Goal: Task Accomplishment & Management: Manage account settings

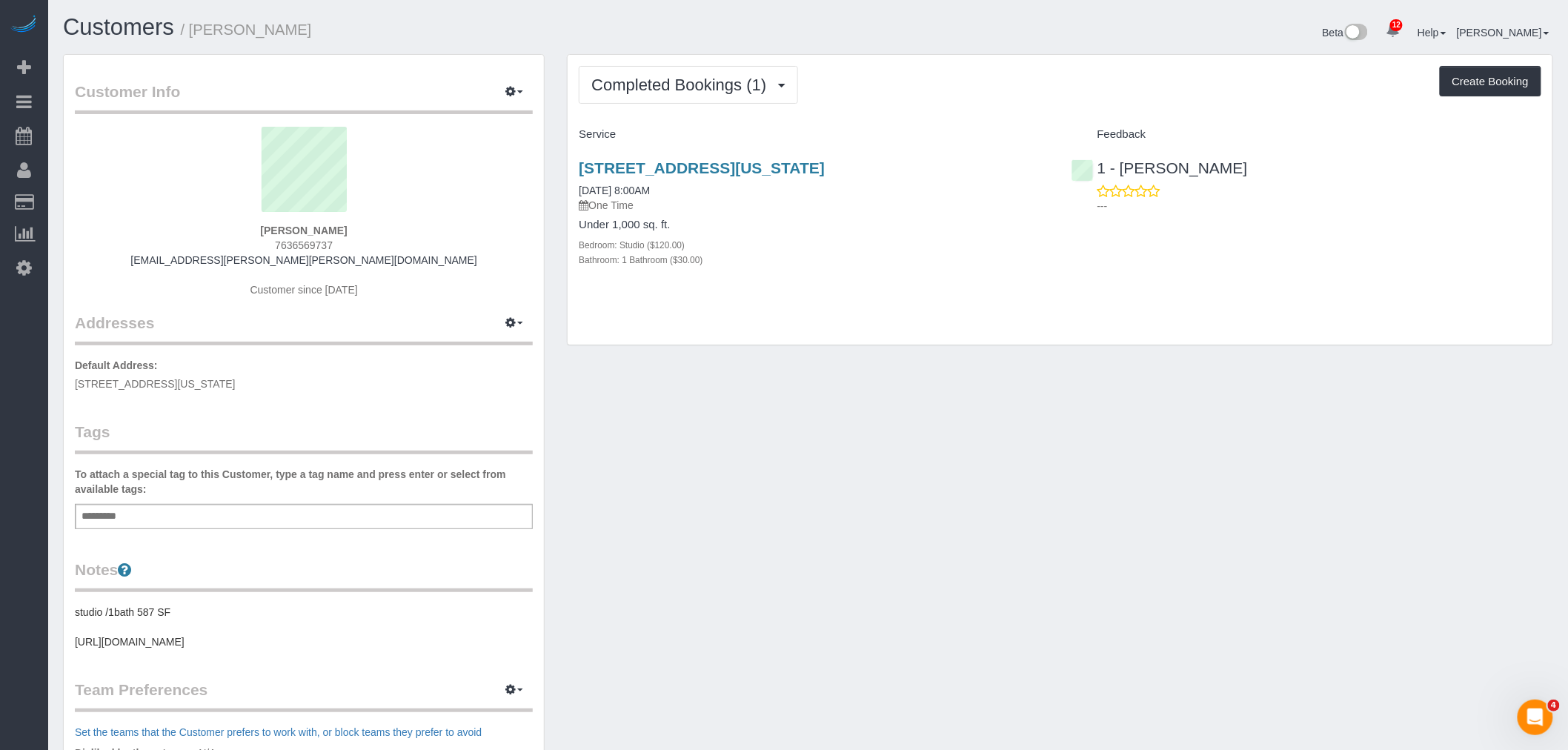
click at [201, 518] on div "Add a tag" at bounding box center [303, 516] width 458 height 25
click at [1035, 436] on div "Customer Info Edit Contact Info Send Message Email Preferences Special Sales Ta…" at bounding box center [808, 550] width 1513 height 993
drag, startPoint x: 952, startPoint y: 93, endPoint x: 801, endPoint y: 91, distance: 151.0
click at [934, 92] on div "Completed Bookings (1) Completed Bookings (1) Upcoming Bookings (1) Cancelled B…" at bounding box center [1060, 84] width 963 height 38
click at [658, 78] on span "Completed Bookings (1)" at bounding box center [682, 84] width 182 height 18
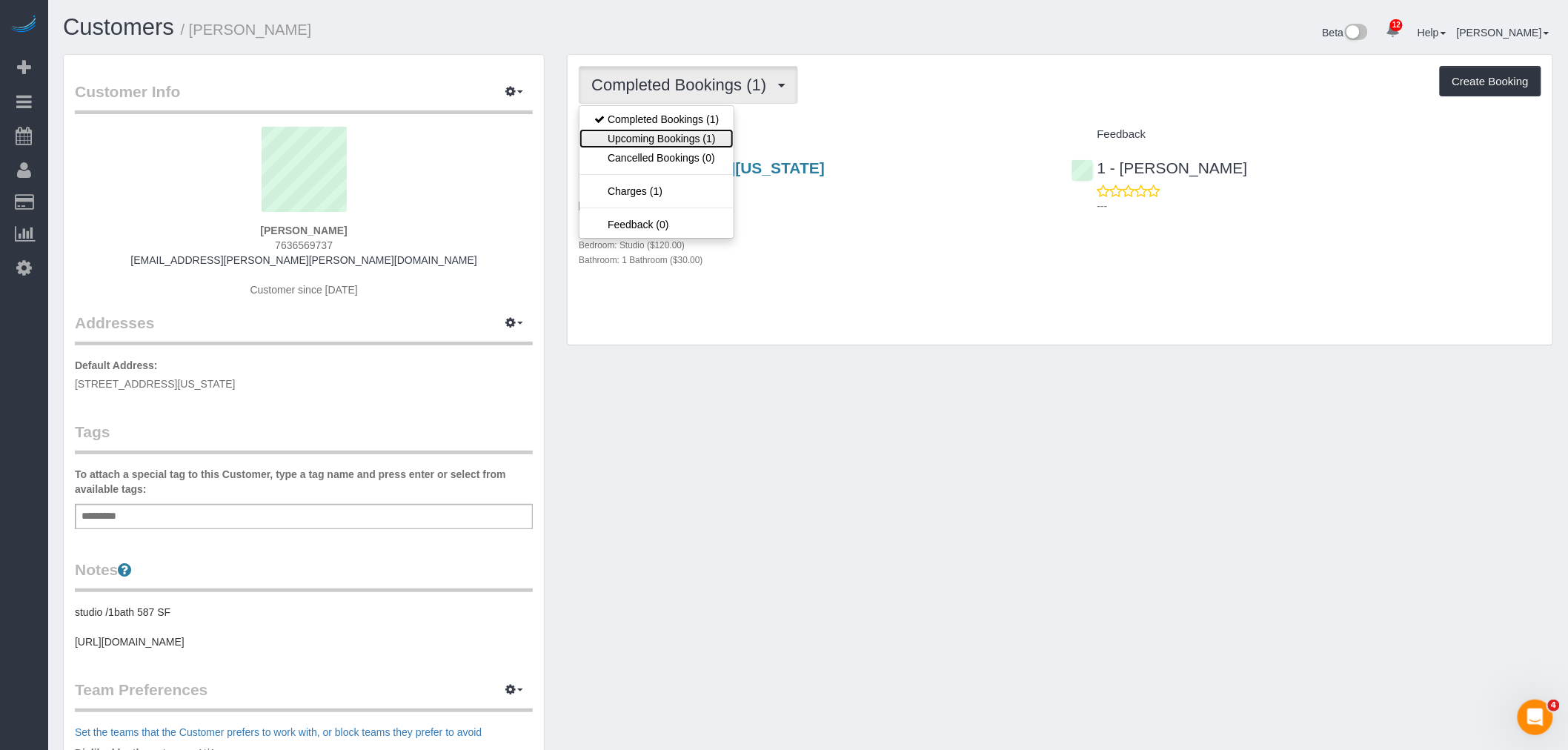
click at [664, 142] on link "Upcoming Bookings (1)" at bounding box center [657, 139] width 154 height 19
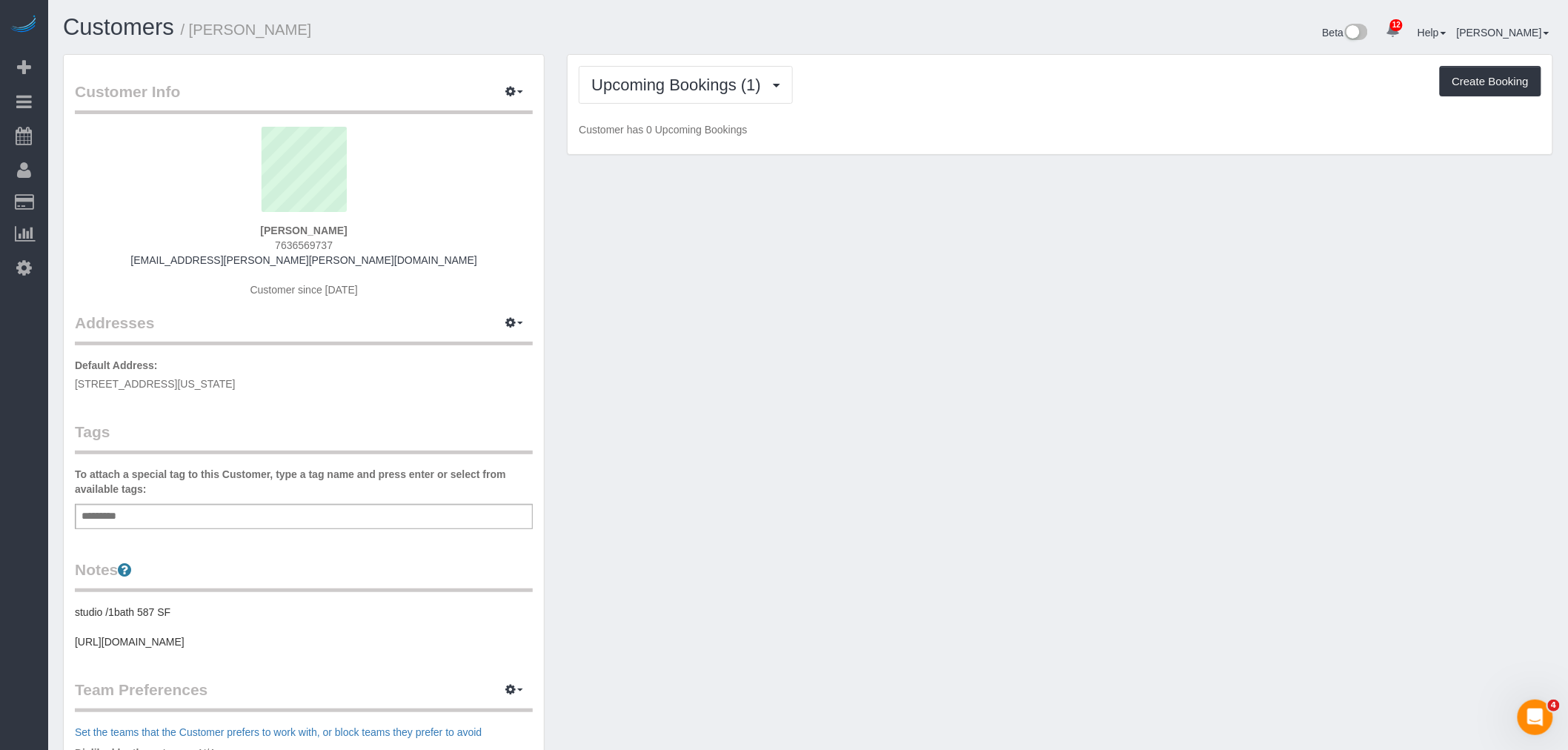
click at [1146, 132] on p "Customer has 0 Upcoming Bookings" at bounding box center [1060, 130] width 963 height 14
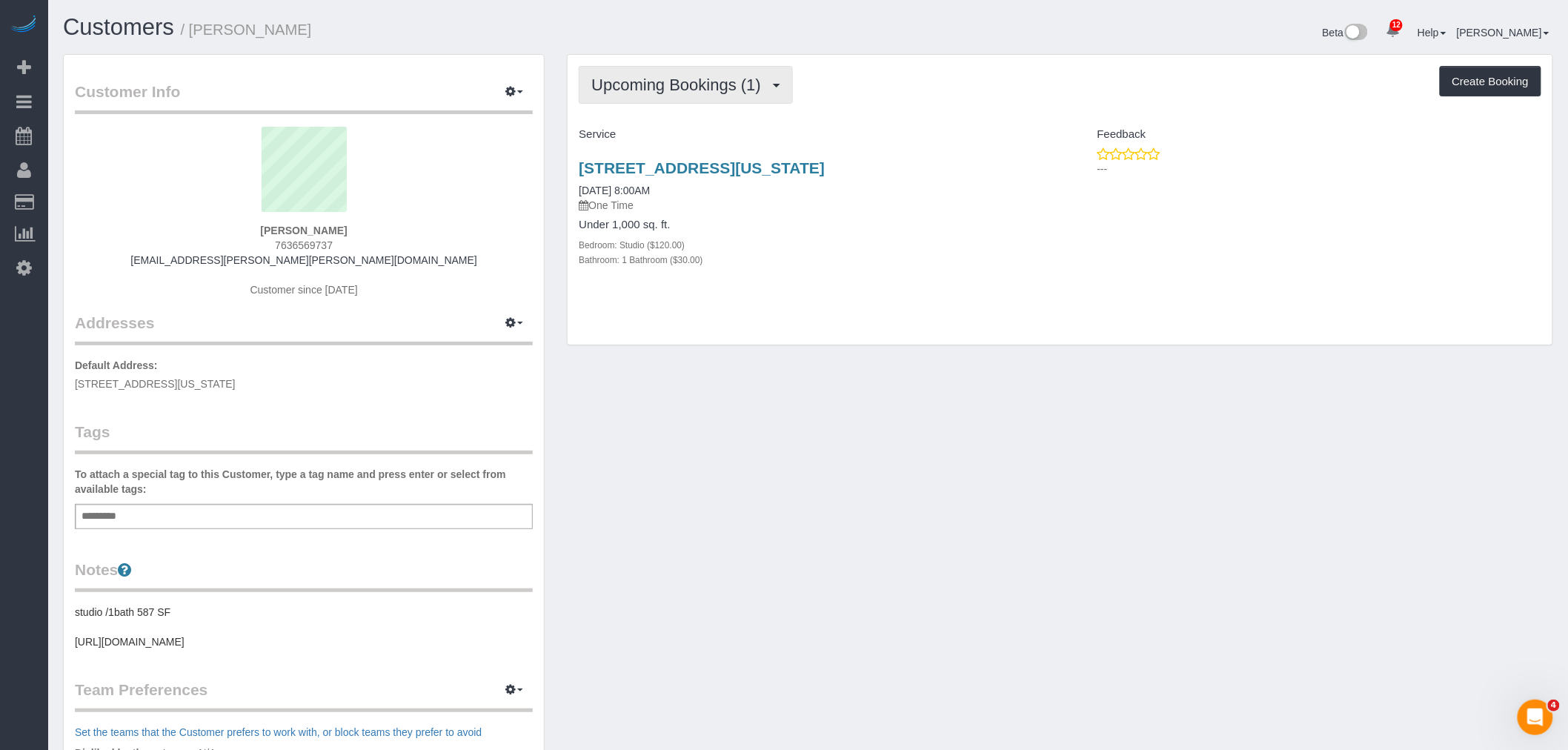
click at [687, 85] on span "Upcoming Bookings (1)" at bounding box center [680, 84] width 177 height 18
click at [630, 110] on link "Completed Bookings (1)" at bounding box center [657, 119] width 154 height 19
click at [187, 514] on div "Add a tag" at bounding box center [303, 516] width 458 height 25
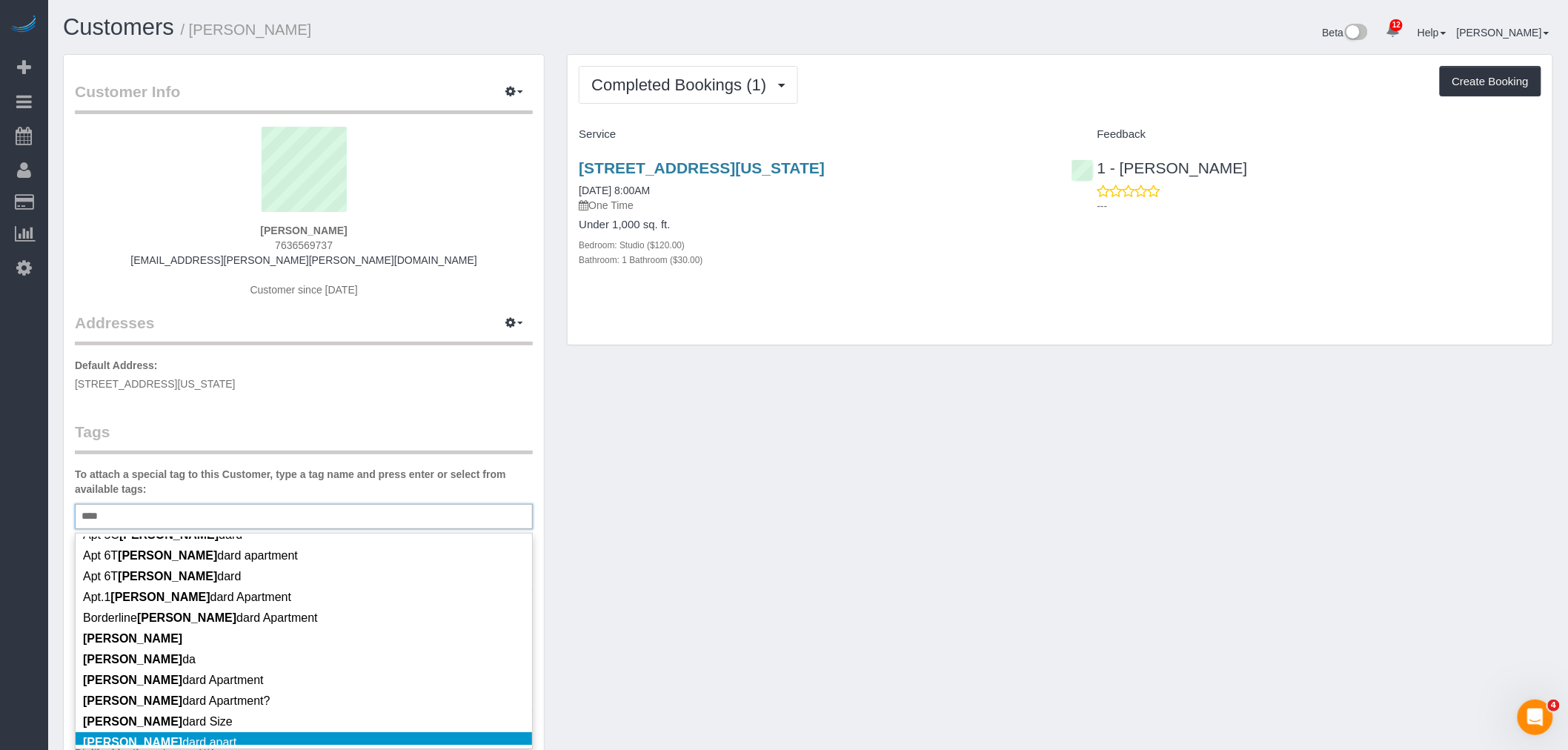
scroll to position [83, 0]
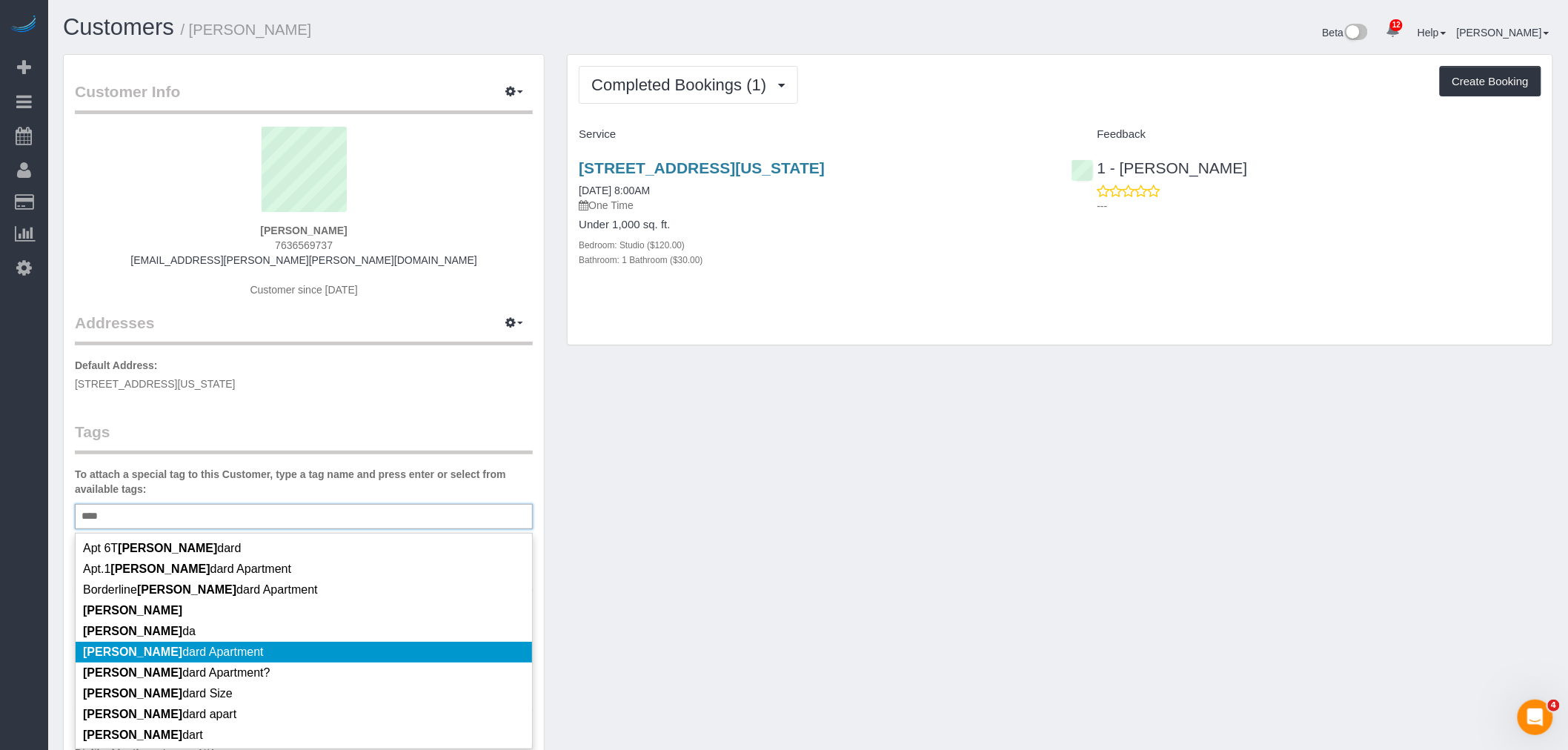
type input "****"
click at [300, 647] on li "[PERSON_NAME] dard Apartment" at bounding box center [304, 652] width 457 height 21
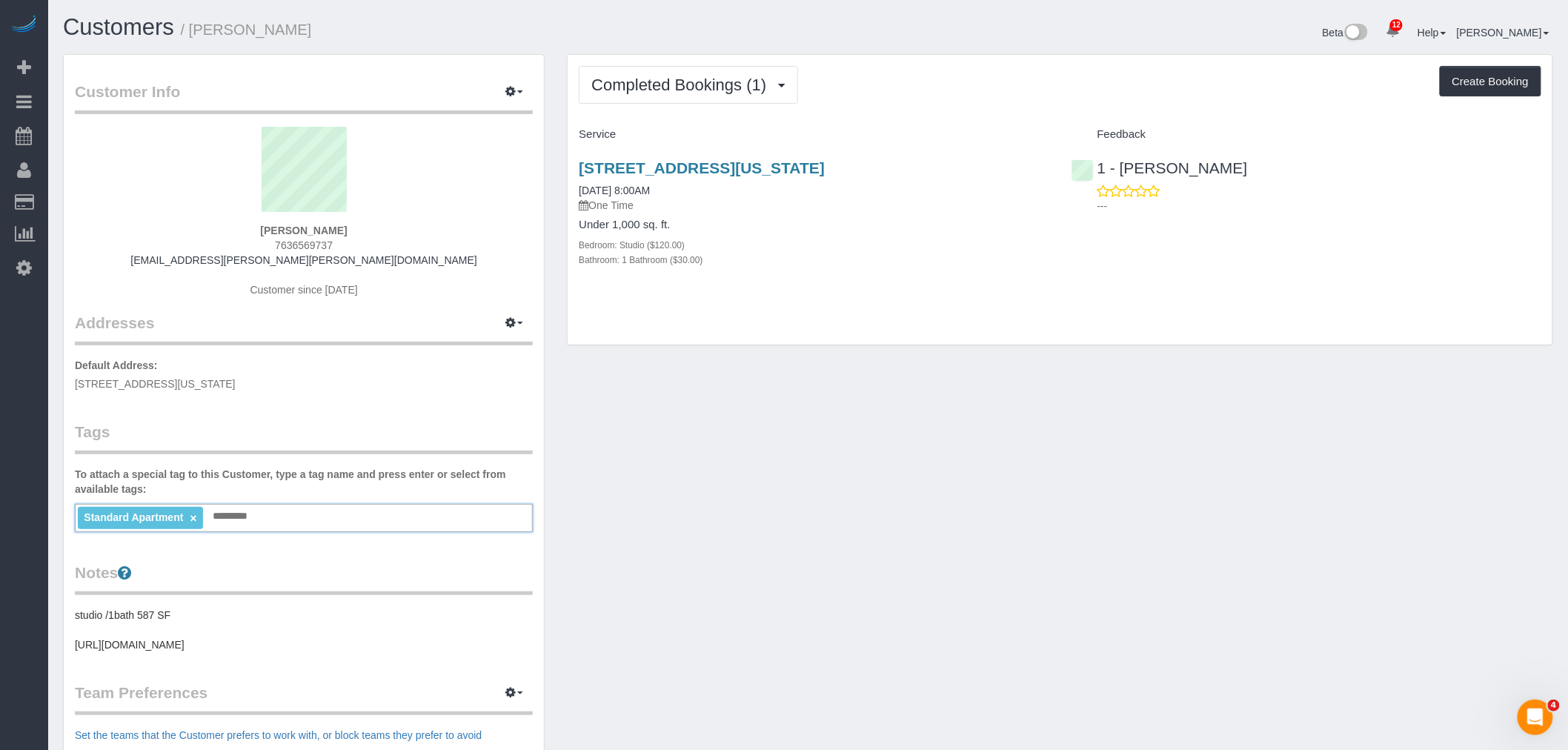
drag, startPoint x: 826, startPoint y: 515, endPoint x: 798, endPoint y: 497, distance: 33.3
click at [827, 515] on div "Customer Info Edit Contact Info Send Message Email Preferences Special Sales Ta…" at bounding box center [808, 551] width 1513 height 996
click at [1004, 97] on div "Completed Bookings (1) Completed Bookings (1) Upcoming Bookings (1) Cancelled B…" at bounding box center [1060, 84] width 963 height 38
